Goal: Find specific page/section: Find specific page/section

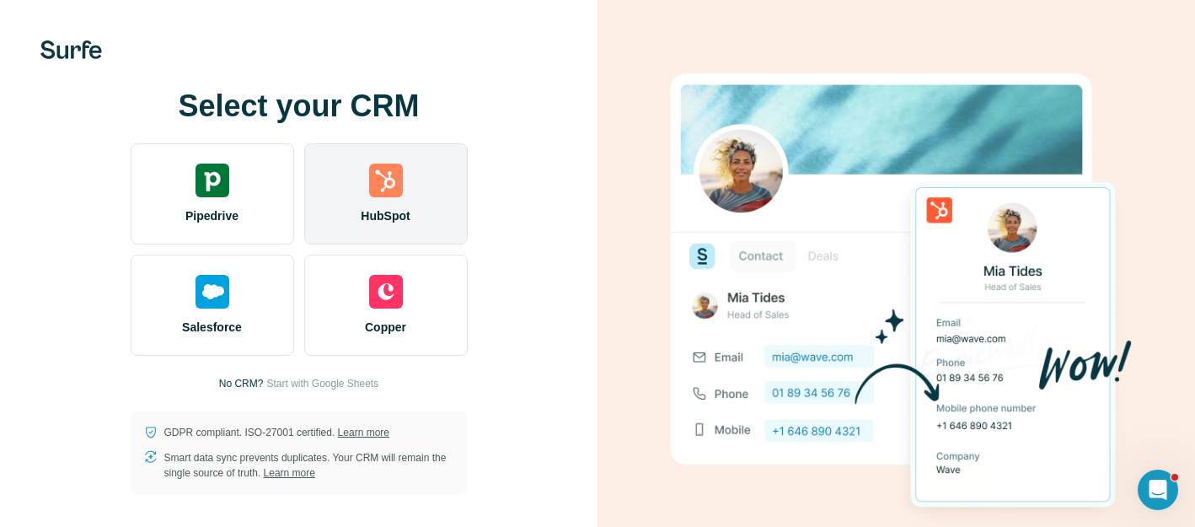
click at [405, 199] on div "HubSpot" at bounding box center [385, 193] width 163 height 101
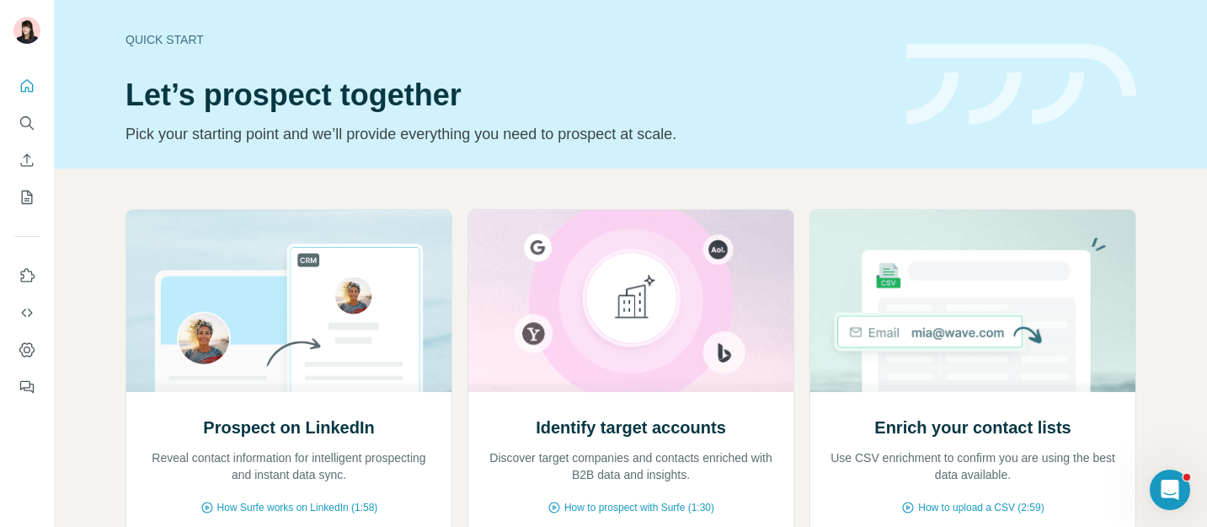
scroll to position [90, 0]
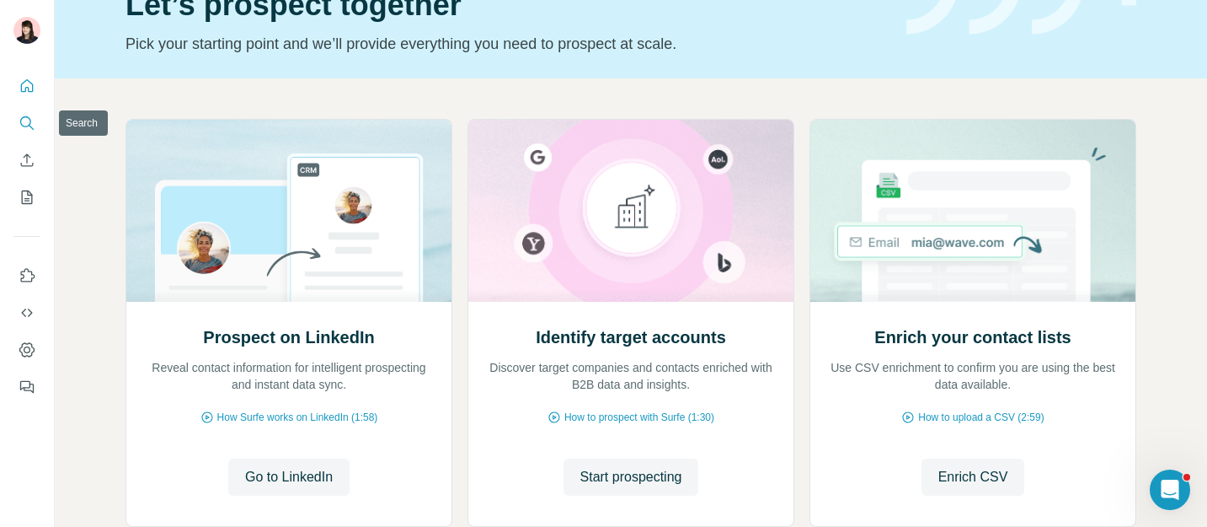
click at [29, 125] on icon "Search" at bounding box center [31, 127] width 5 height 5
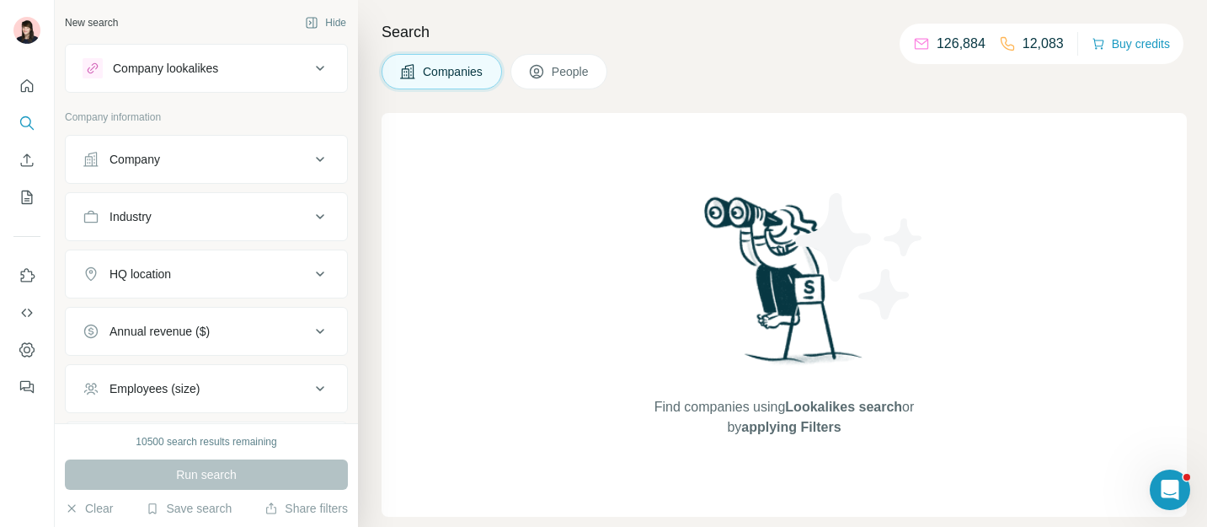
click at [667, 27] on h4 "Search" at bounding box center [784, 32] width 805 height 24
click at [188, 71] on div "Company lookalikes" at bounding box center [165, 68] width 105 height 17
